Goal: Entertainment & Leisure: Consume media (video, audio)

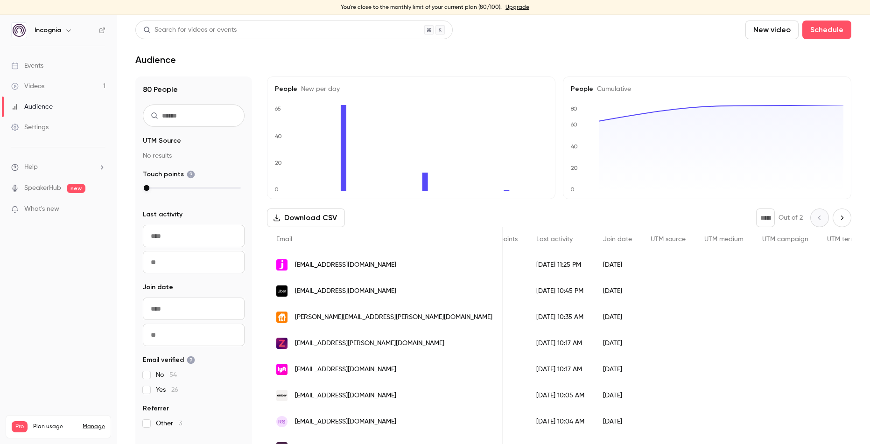
click at [36, 88] on div "Videos" at bounding box center [27, 86] width 33 height 9
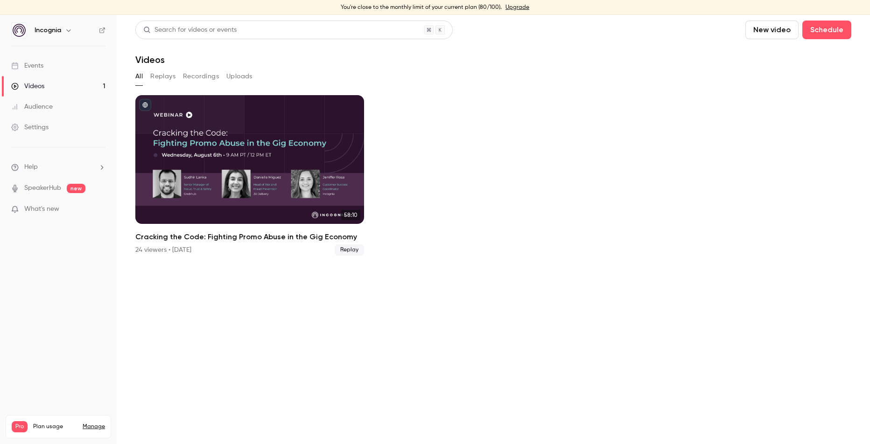
click at [166, 70] on button "Replays" at bounding box center [162, 76] width 25 height 15
click at [140, 78] on button "All" at bounding box center [138, 76] width 7 height 15
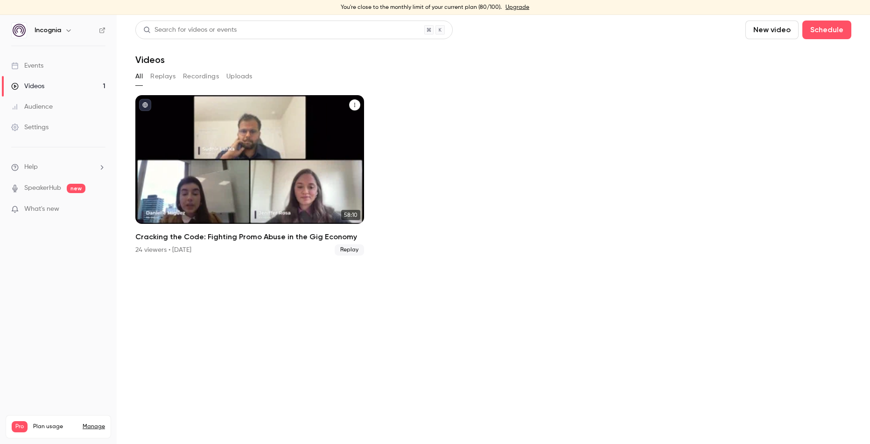
click at [273, 157] on div "Cracking the Code: Fighting Promo Abuse in the Gig Economy" at bounding box center [249, 159] width 229 height 129
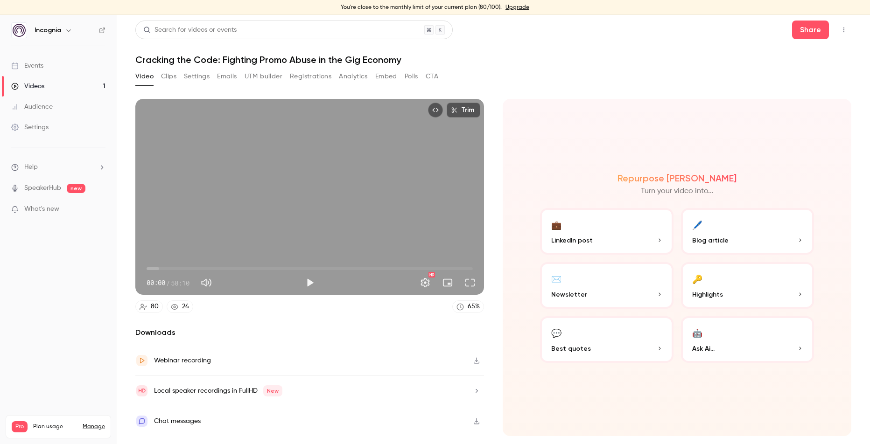
click at [175, 77] on button "Clips" at bounding box center [168, 76] width 15 height 15
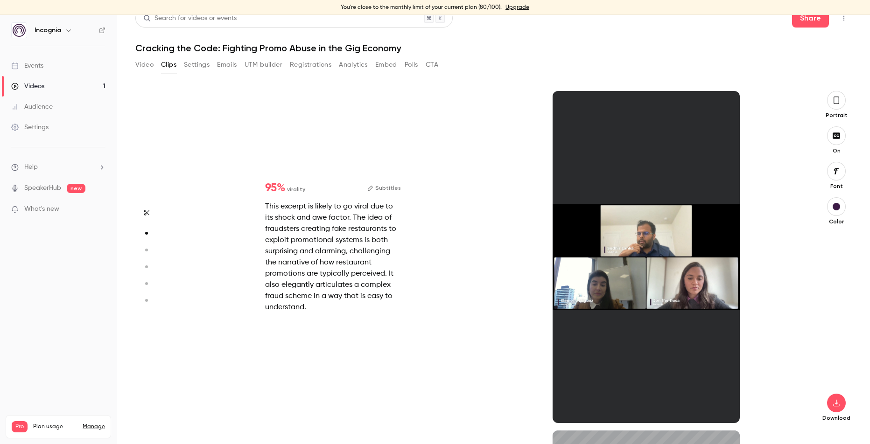
scroll to position [174, 0]
